Goal: Task Accomplishment & Management: Manage account settings

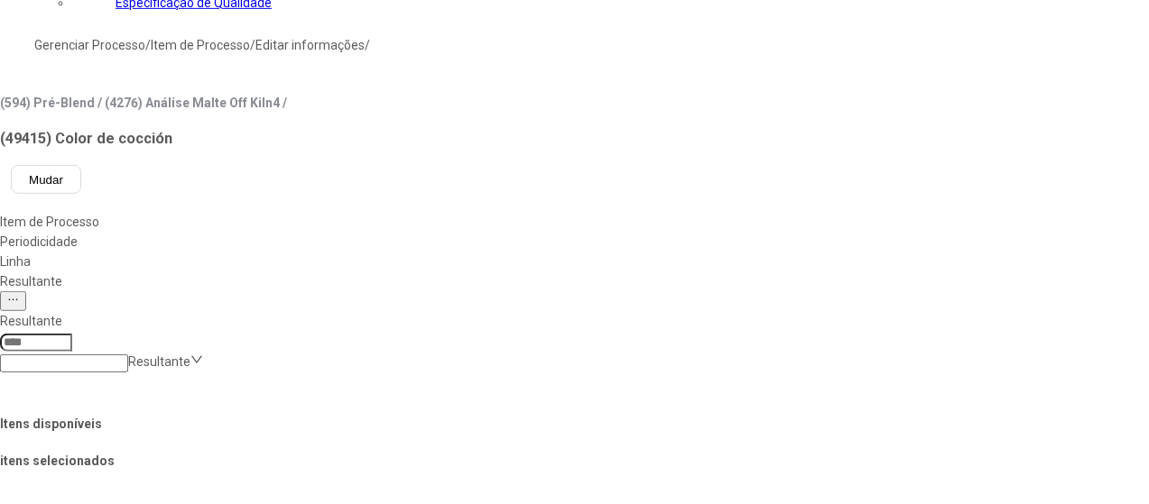
scroll to position [180, 0]
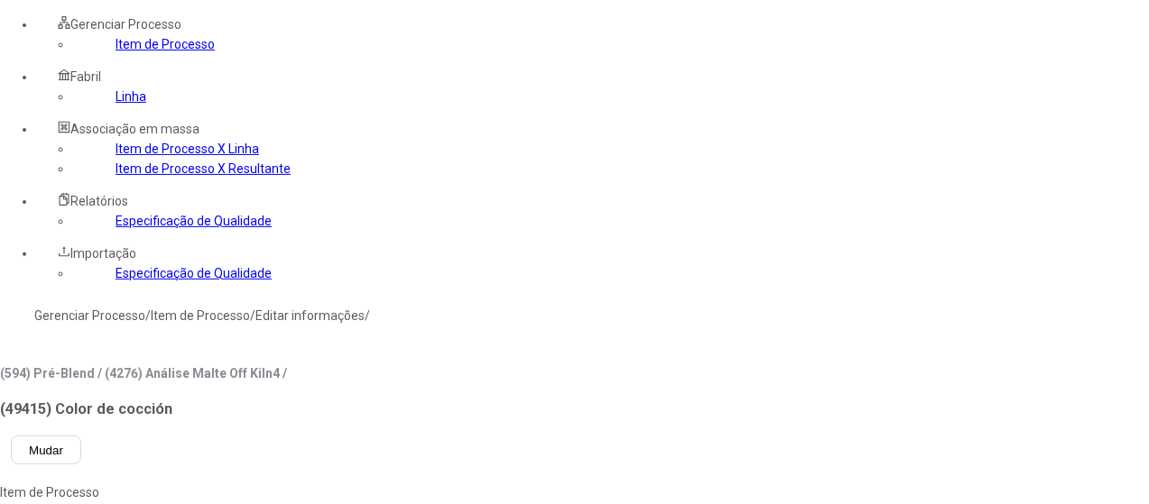
click at [116, 104] on link "Linha" at bounding box center [131, 96] width 31 height 14
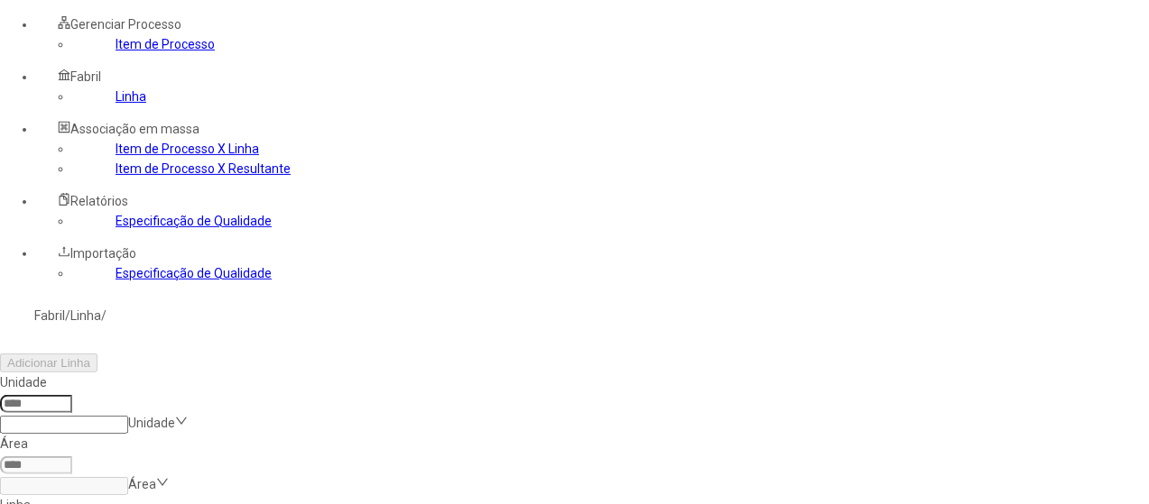
click at [72, 395] on input at bounding box center [36, 404] width 72 height 18
type input "***"
click at [128, 477] on input at bounding box center [64, 486] width 128 height 18
click at [204, 364] on div "Packaging" at bounding box center [102, 374] width 204 height 20
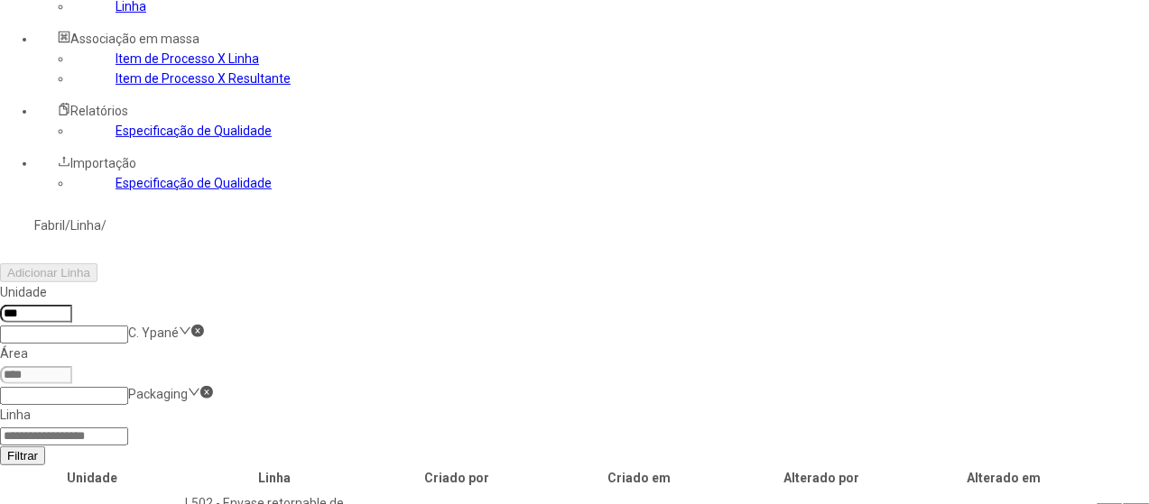
scroll to position [361, 0]
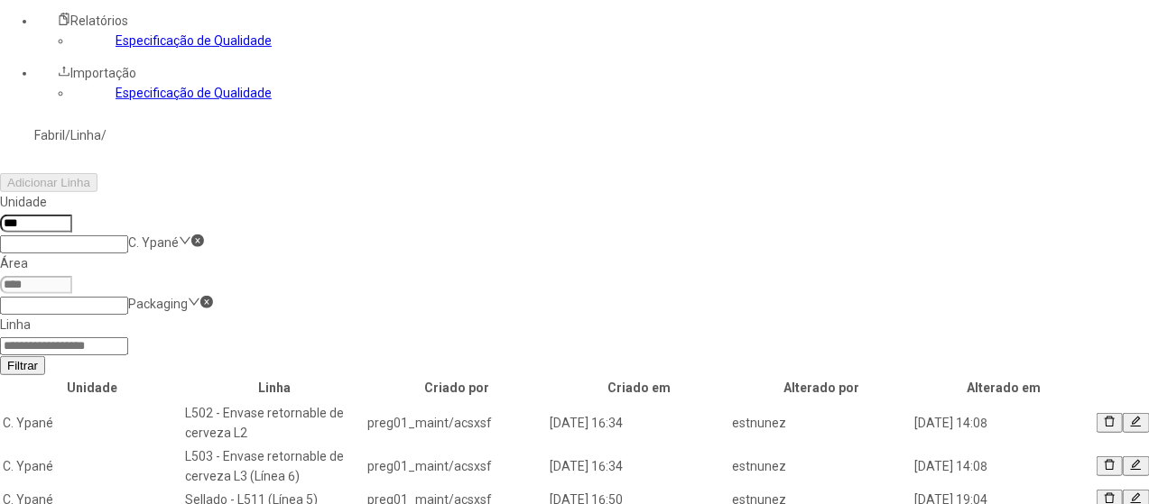
click at [1130, 416] on icon at bounding box center [1136, 422] width 12 height 12
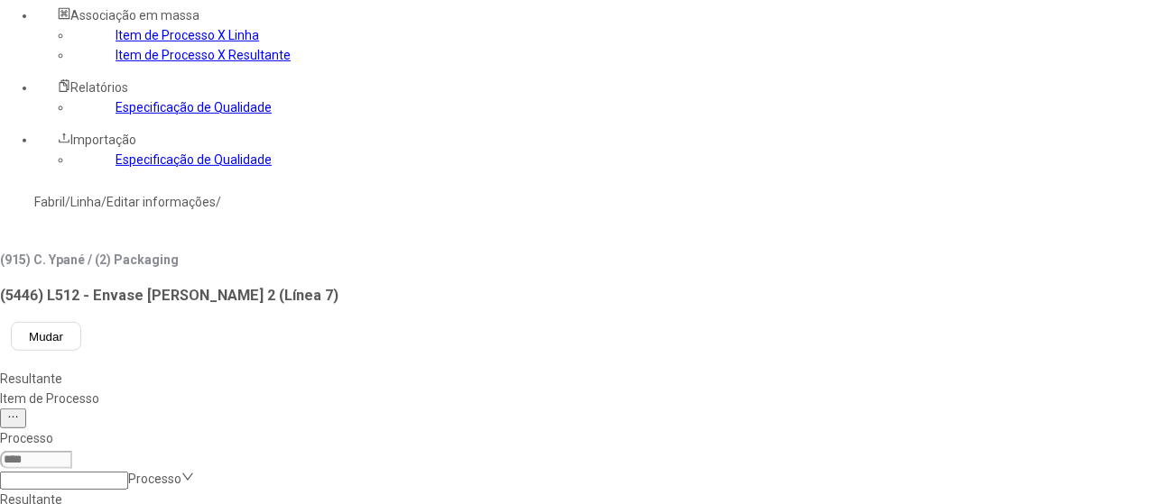
scroll to position [180, 0]
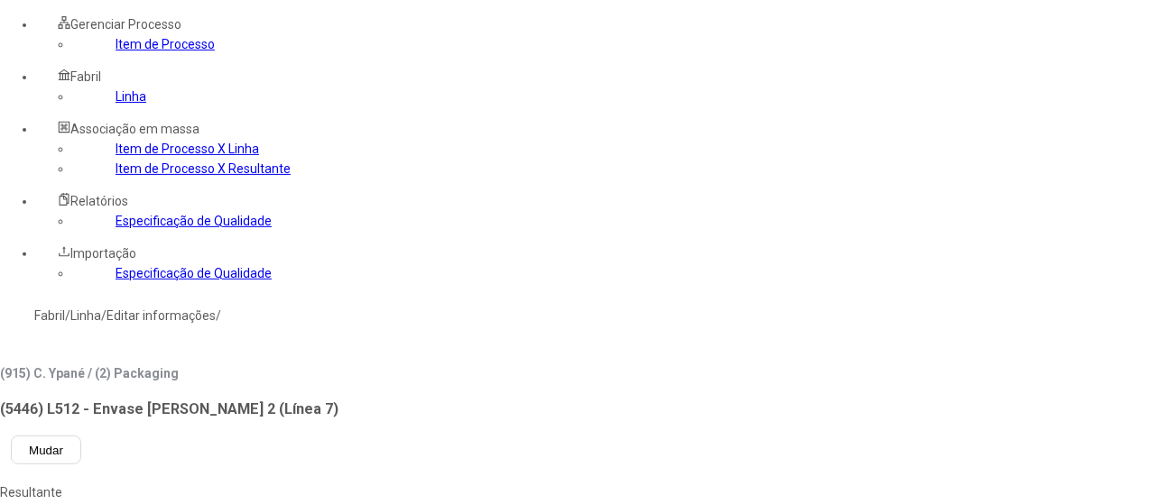
click at [381, 503] on div "Item de Processo" at bounding box center [486, 513] width 972 height 20
type input "**"
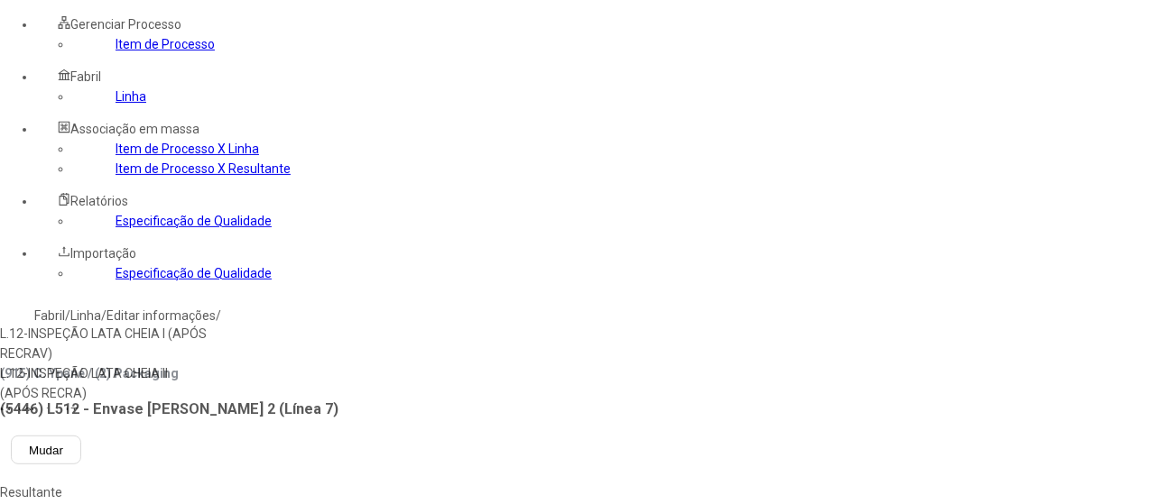
type input "*"
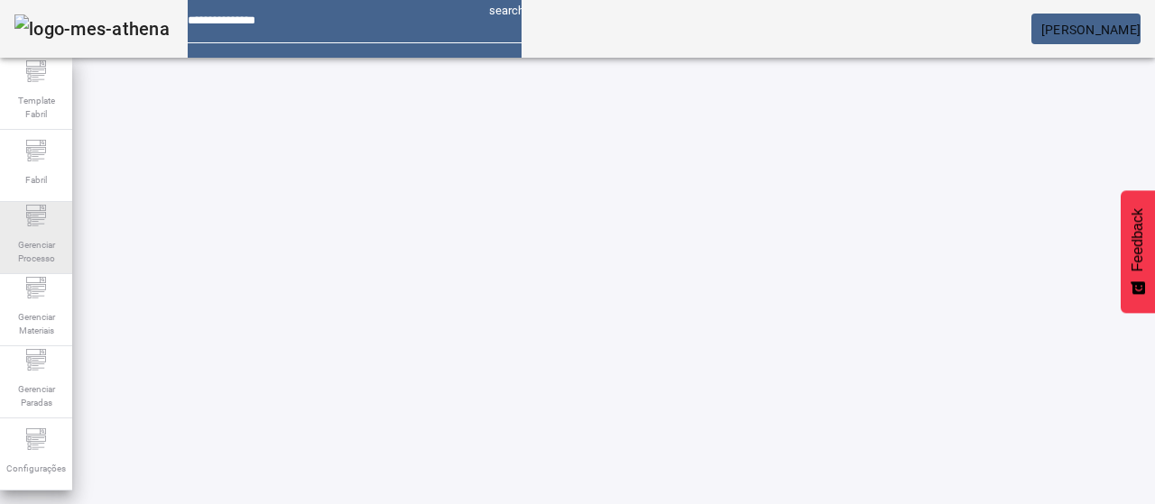
drag, startPoint x: 48, startPoint y: 219, endPoint x: 56, endPoint y: 205, distance: 16.6
click at [47, 218] on div "Gerenciar Processo" at bounding box center [36, 238] width 72 height 72
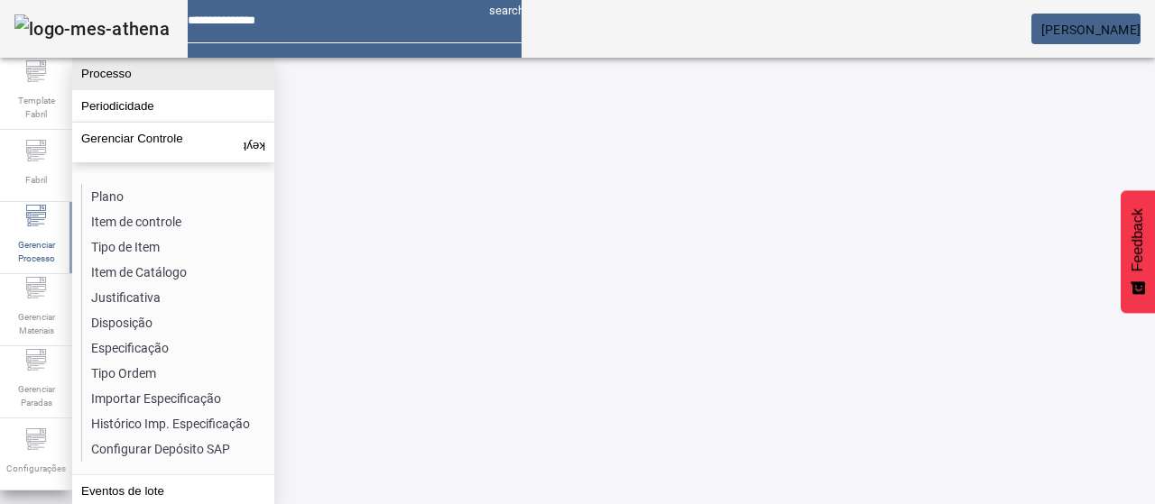
click at [134, 79] on button "Processo" at bounding box center [173, 74] width 202 height 32
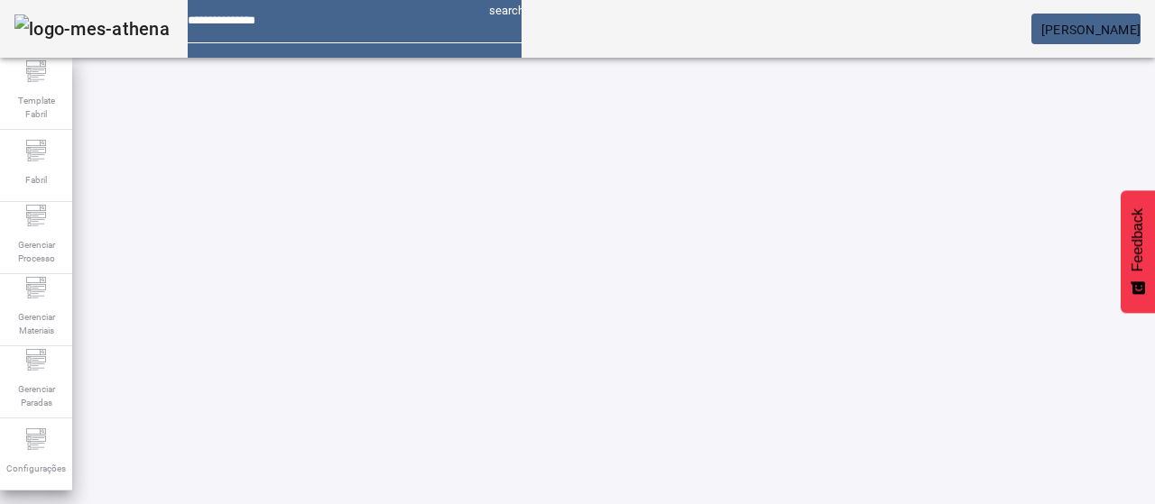
drag, startPoint x: 904, startPoint y: 160, endPoint x: 887, endPoint y: 161, distance: 17.2
type input "***"
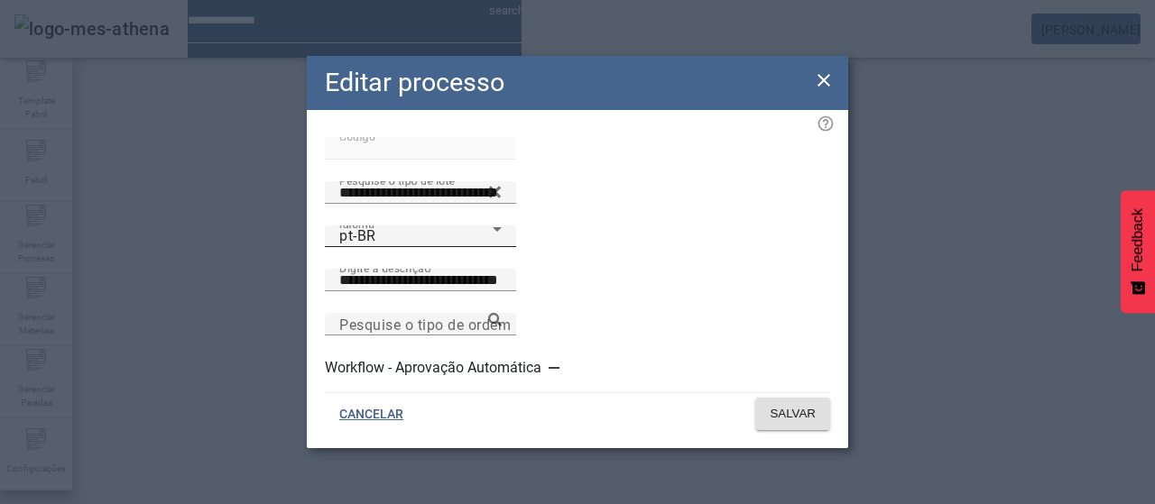
click at [406, 243] on div "pt-BR" at bounding box center [415, 237] width 153 height 22
drag, startPoint x: 402, startPoint y: 378, endPoint x: 624, endPoint y: 286, distance: 241.1
type input "**********"
drag, startPoint x: 824, startPoint y: 75, endPoint x: 817, endPoint y: 83, distance: 10.9
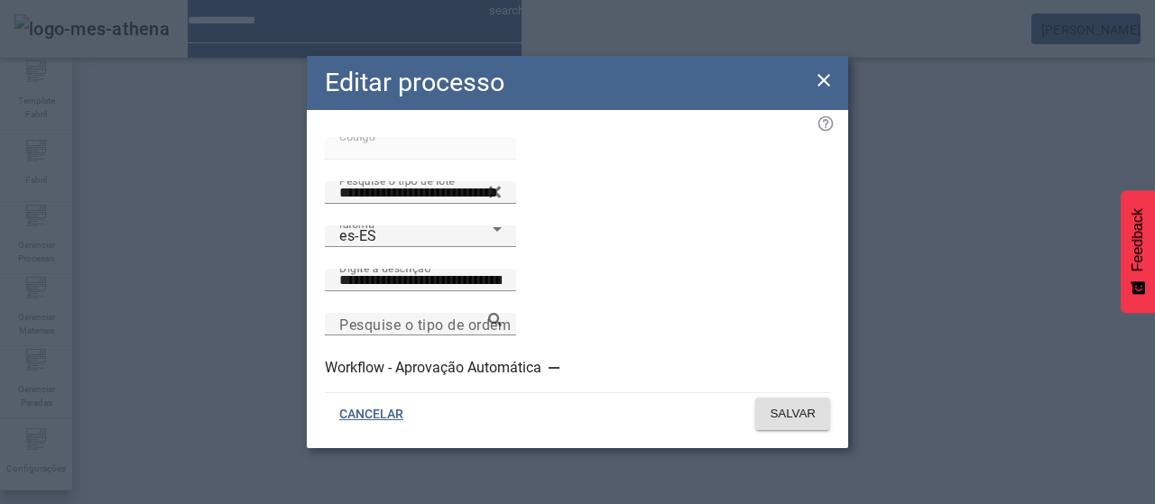
click at [821, 80] on icon at bounding box center [824, 80] width 22 height 22
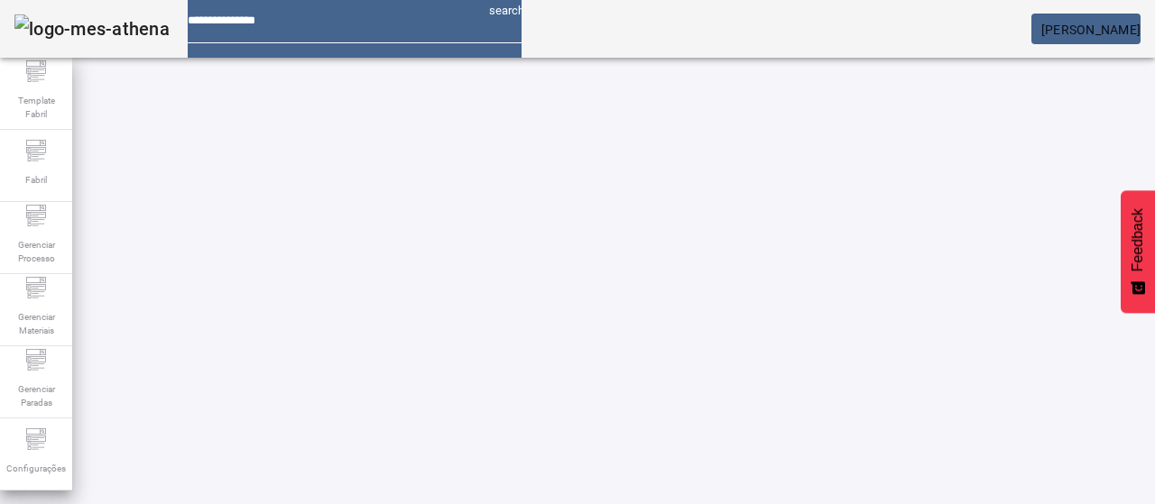
click at [48, 223] on div "Gerenciar Processo" at bounding box center [36, 238] width 72 height 72
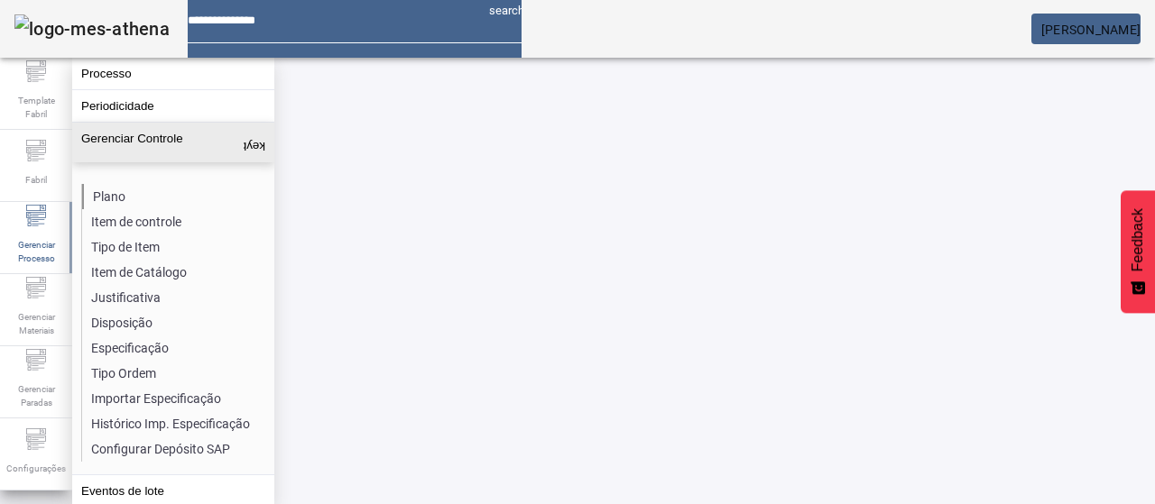
click at [106, 194] on li "Plano" at bounding box center [177, 196] width 191 height 25
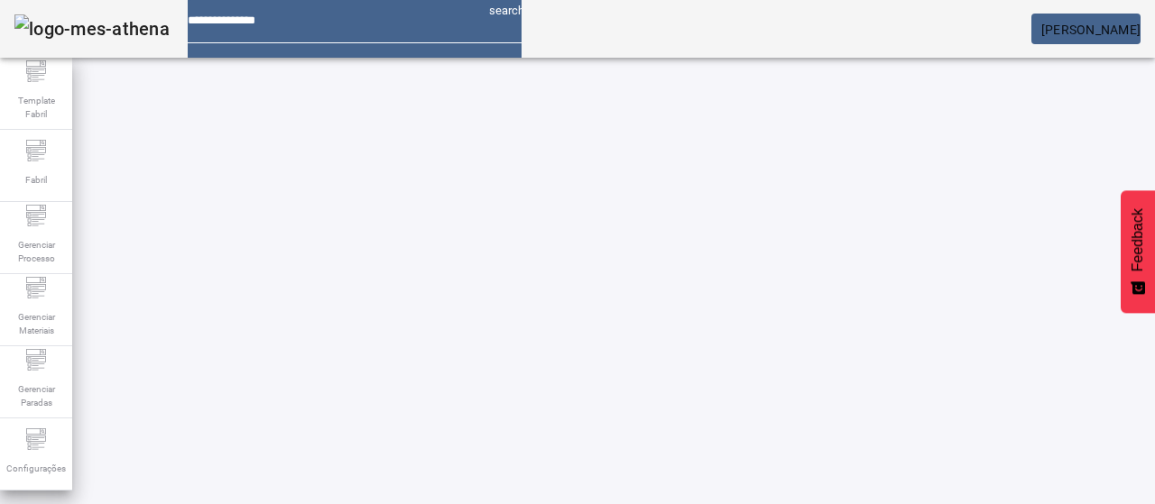
drag, startPoint x: 1062, startPoint y: 113, endPoint x: 892, endPoint y: 145, distance: 173.6
type input "****"
